Goal: Transaction & Acquisition: Purchase product/service

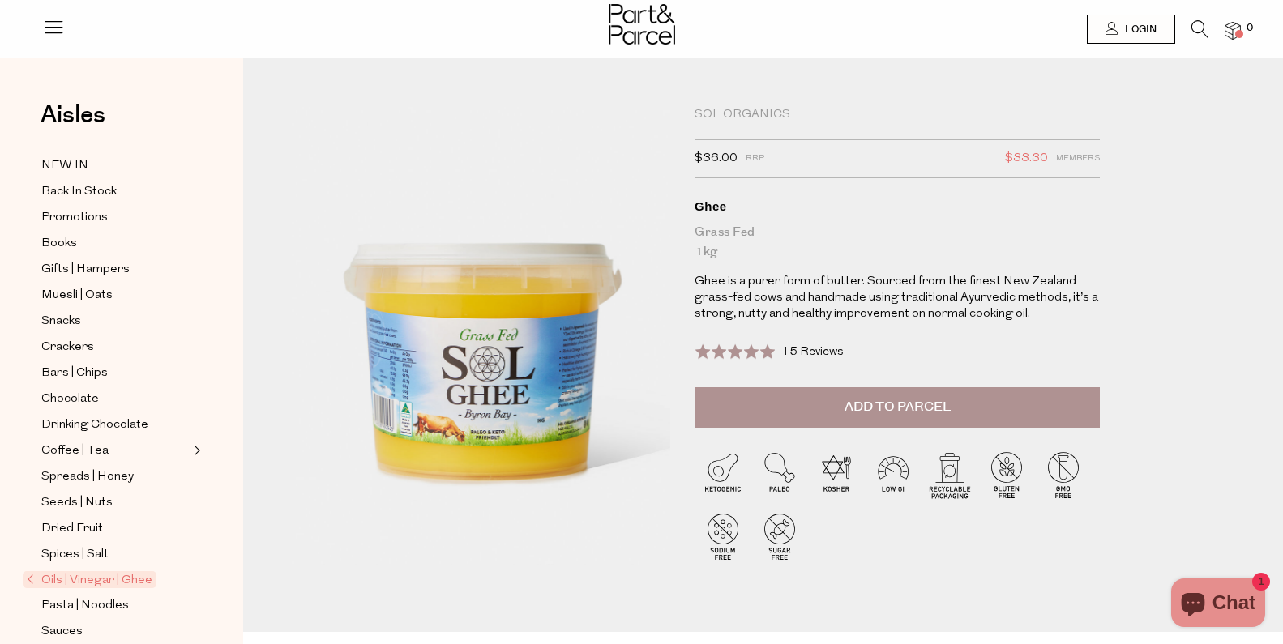
click at [1245, 365] on div "Sol Organics $36.00 RRP $33.30 Members Available: In Stock Ghee Grass Fed 1kg G…" at bounding box center [763, 369] width 967 height 525
click at [789, 301] on p "Ghee is a purer form of butter. Sourced from the finest New Zealand grass-fed c…" at bounding box center [896, 298] width 405 height 49
click at [91, 291] on span "Muesli | Oats" at bounding box center [76, 295] width 71 height 19
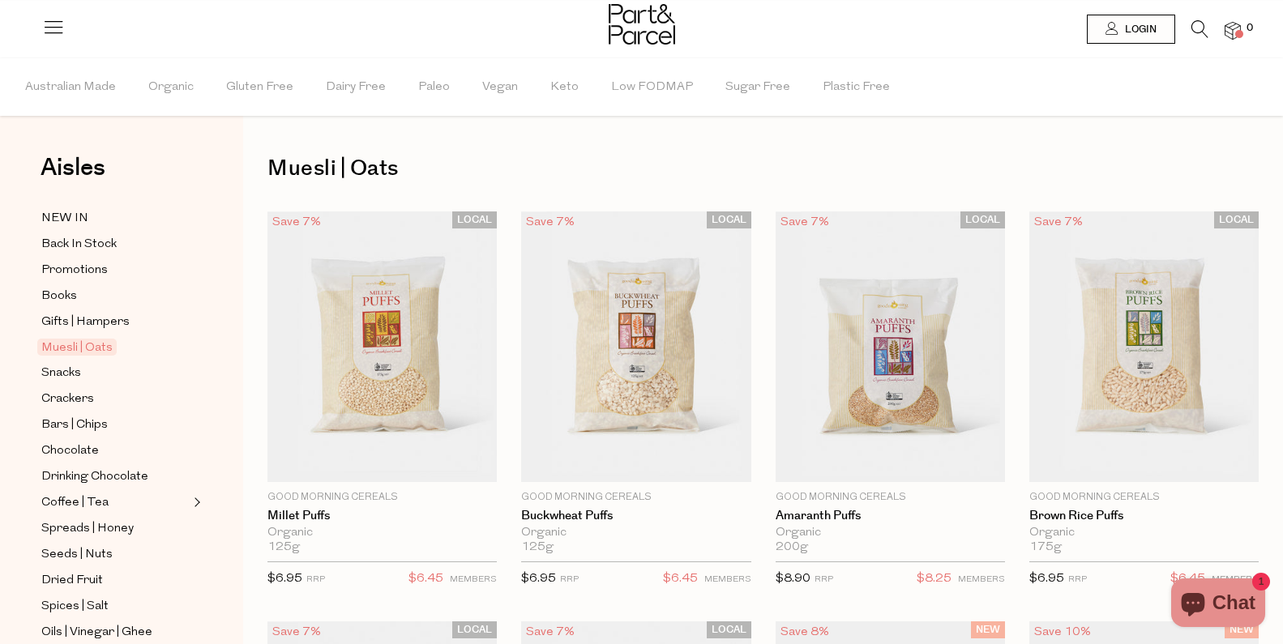
click at [1199, 26] on icon at bounding box center [1199, 29] width 17 height 18
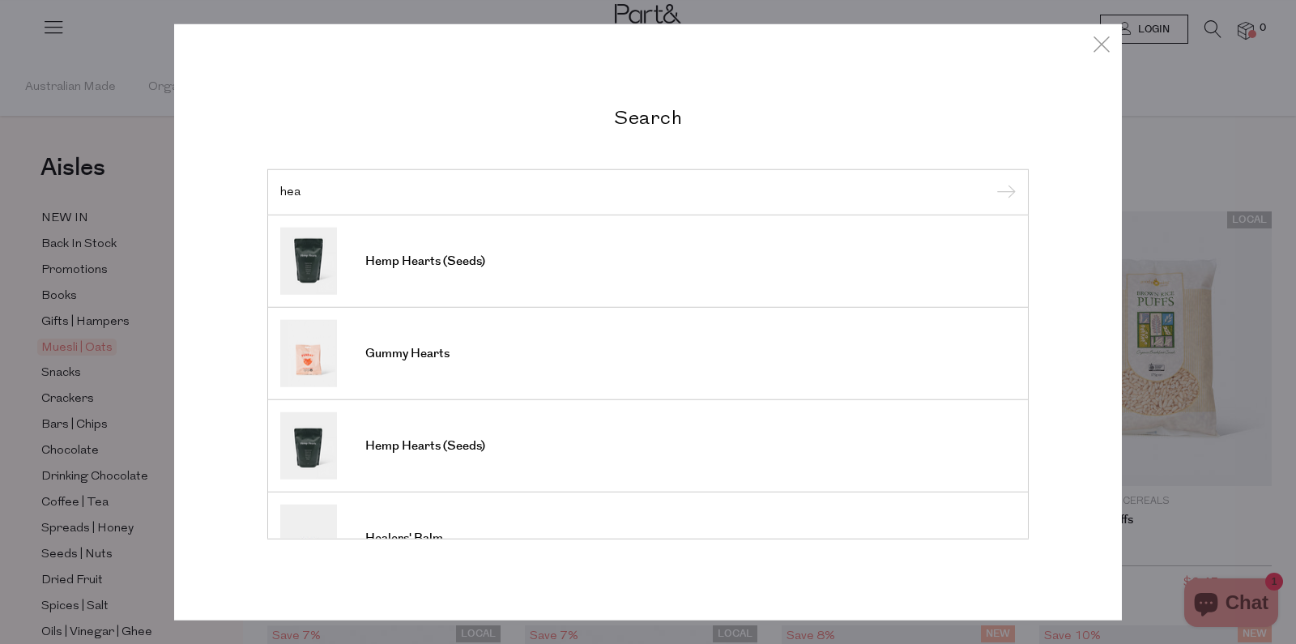
click at [370, 198] on input "hea" at bounding box center [648, 192] width 736 height 12
drag, startPoint x: 367, startPoint y: 193, endPoint x: 263, endPoint y: 212, distance: 106.3
click at [263, 212] on div "Search hea Hemp Hearts (Seeds) Gummy Hearts Hemp Hearts (Seeds) Healers' Balm B…" at bounding box center [648, 322] width 786 height 435
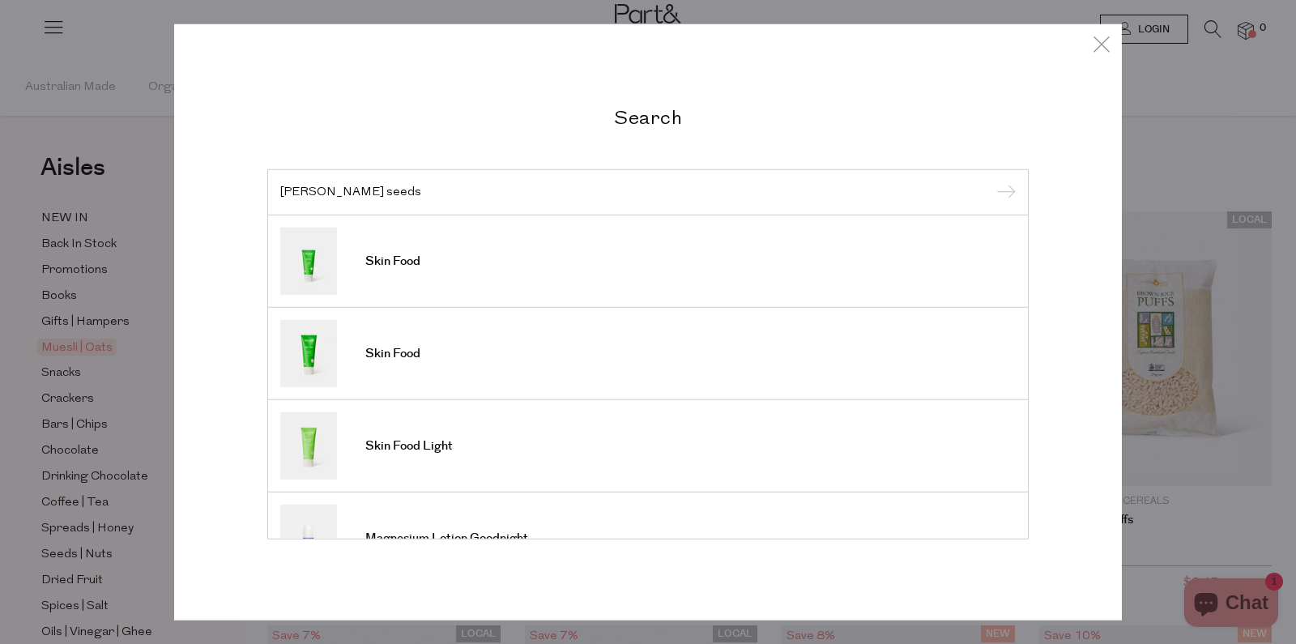
drag, startPoint x: 368, startPoint y: 189, endPoint x: 310, endPoint y: 193, distance: 57.7
click at [310, 193] on input "shea seeds" at bounding box center [648, 192] width 736 height 12
type input "shea"
click at [992, 181] on input "submit" at bounding box center [1004, 193] width 24 height 24
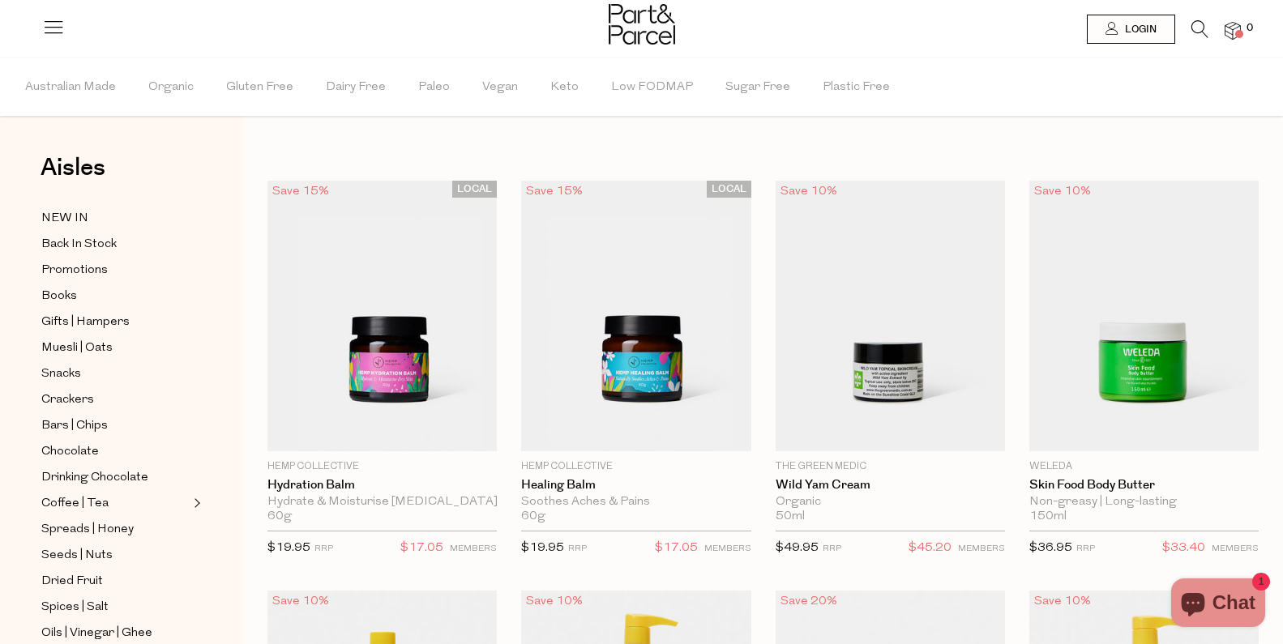
click at [1195, 30] on icon at bounding box center [1199, 29] width 17 height 18
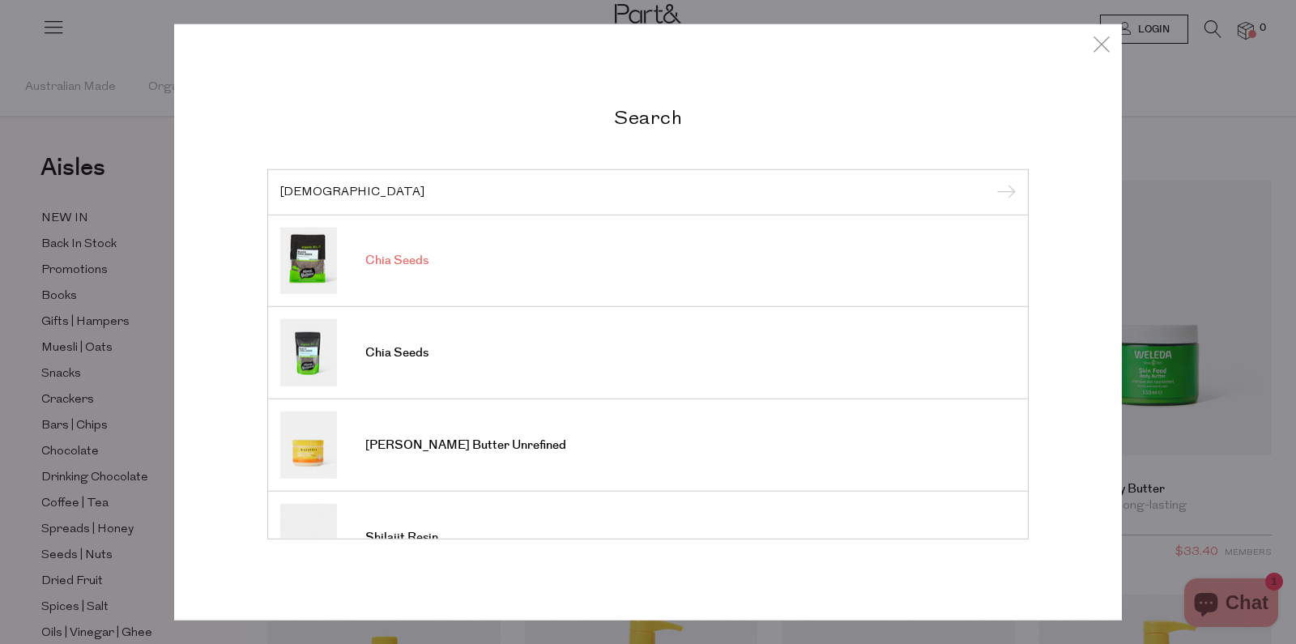
type input "shia"
click at [297, 254] on img at bounding box center [308, 261] width 57 height 66
